Goal: Use online tool/utility: Utilize a website feature to perform a specific function

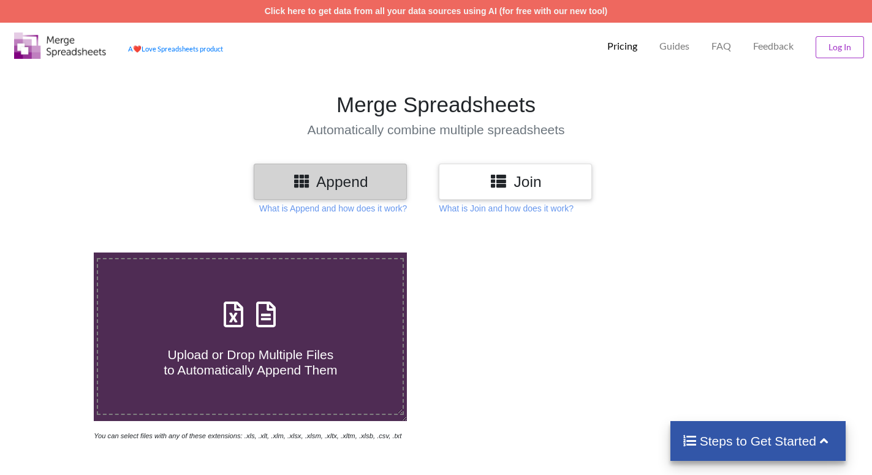
click at [253, 301] on span at bounding box center [250, 315] width 65 height 29
click at [59, 253] on input "Upload or Drop Multiple Files to Automatically Append Them" at bounding box center [59, 253] width 0 height 0
type input "C:\fakepath\apr-21.xls"
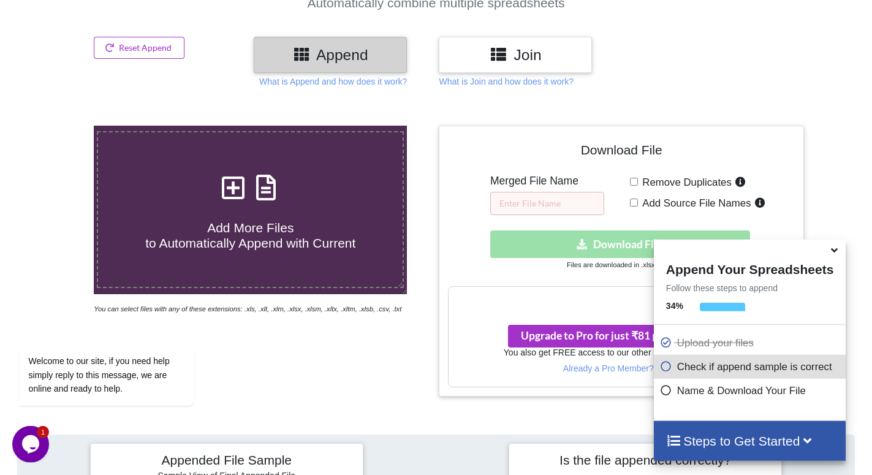
scroll to position [147, 0]
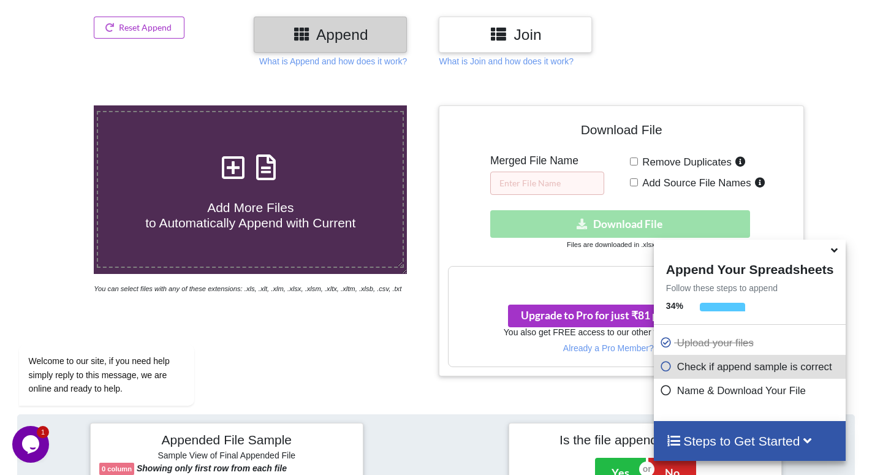
click at [661, 393] on icon at bounding box center [666, 388] width 12 height 10
click at [663, 392] on icon at bounding box center [666, 388] width 12 height 10
click at [663, 366] on icon at bounding box center [666, 364] width 12 height 10
click at [663, 389] on icon at bounding box center [666, 388] width 12 height 10
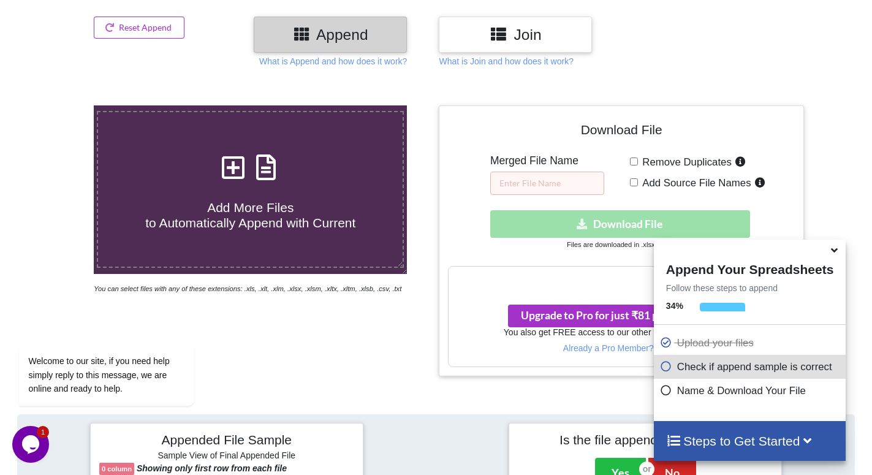
click at [747, 435] on h4 "Steps to Get Started" at bounding box center [749, 440] width 167 height 15
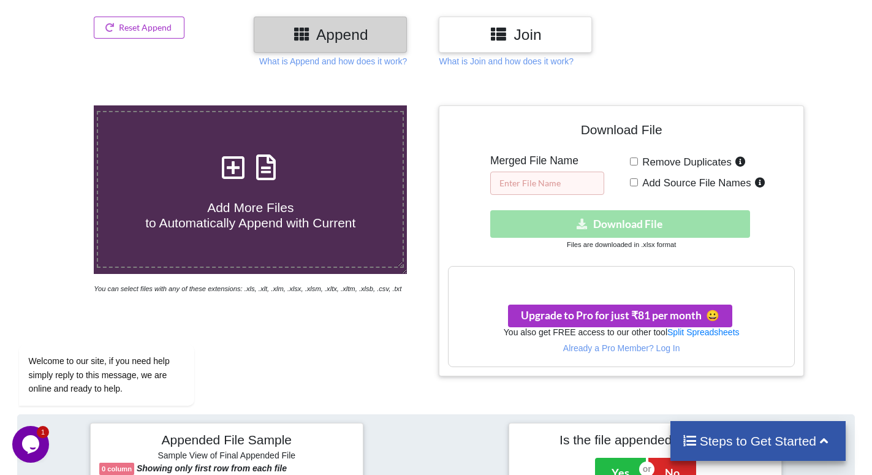
click at [541, 172] on input "text" at bounding box center [547, 183] width 114 height 23
type input "BB"
click at [632, 178] on input "Add Source File Names" at bounding box center [634, 182] width 8 height 8
checkbox input "true"
click at [628, 210] on div "Download hidden Download File" at bounding box center [621, 224] width 346 height 28
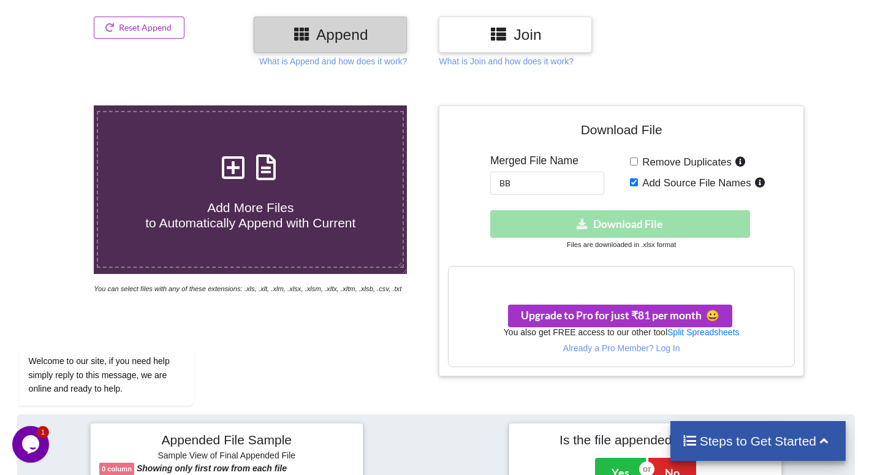
click at [628, 210] on div "Download hidden Download File" at bounding box center [621, 224] width 346 height 28
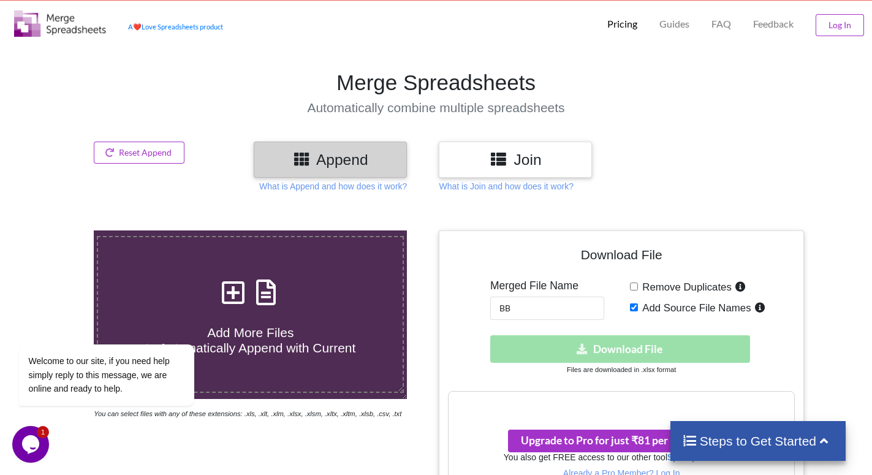
scroll to position [0, 0]
